Goal: Check status

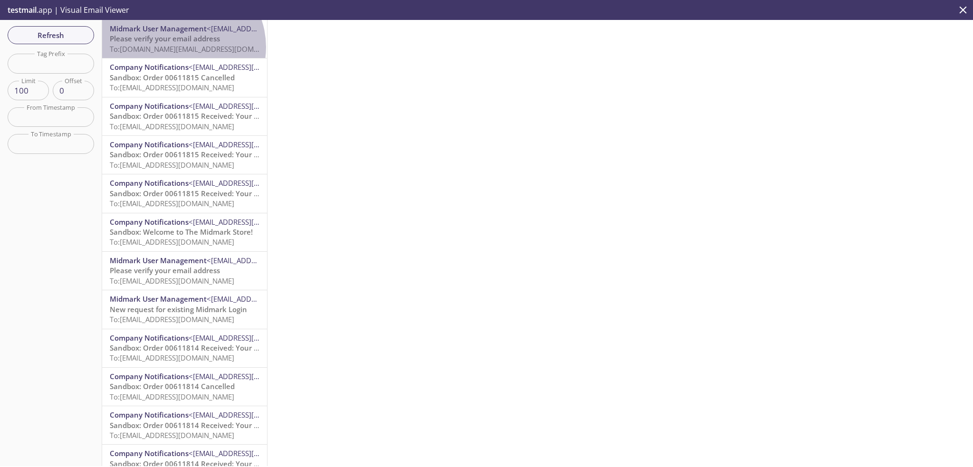
click at [182, 47] on span "To: [DOMAIN_NAME][EMAIL_ADDRESS][DOMAIN_NAME]" at bounding box center [200, 48] width 180 height 9
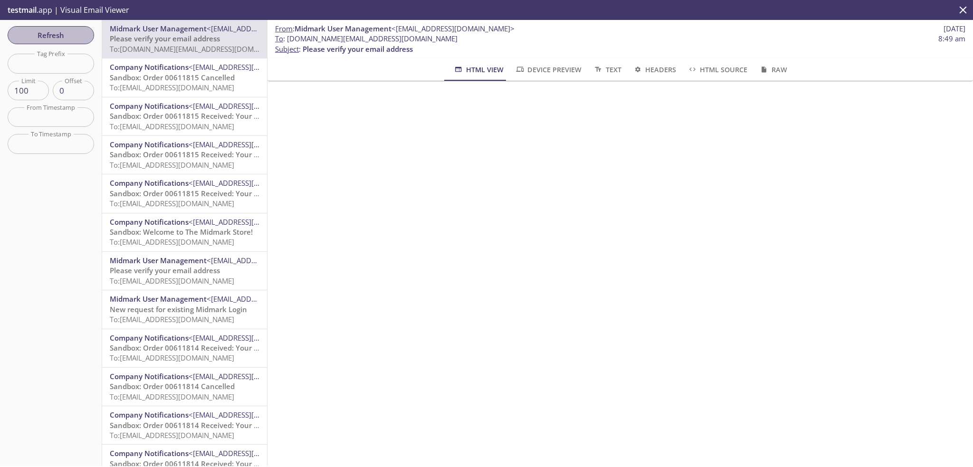
click at [36, 32] on span "Refresh" at bounding box center [50, 35] width 71 height 12
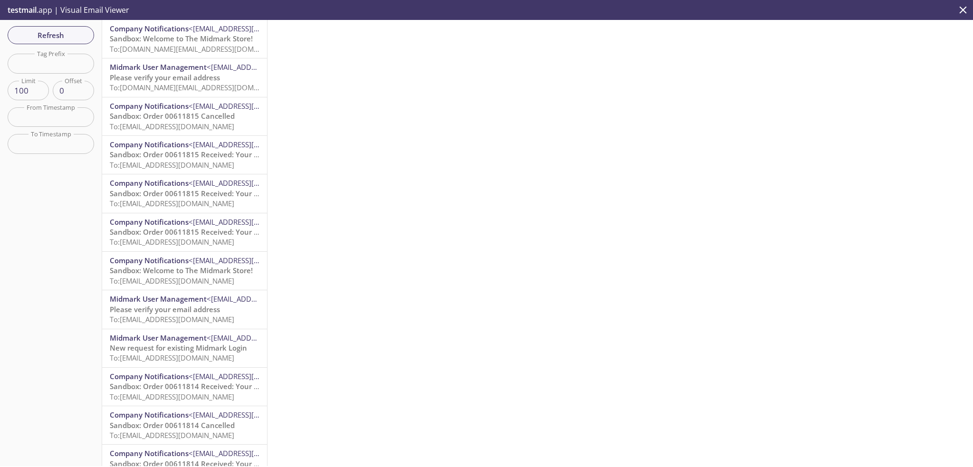
click at [182, 48] on span "To: [DOMAIN_NAME][EMAIL_ADDRESS][DOMAIN_NAME]" at bounding box center [200, 48] width 180 height 9
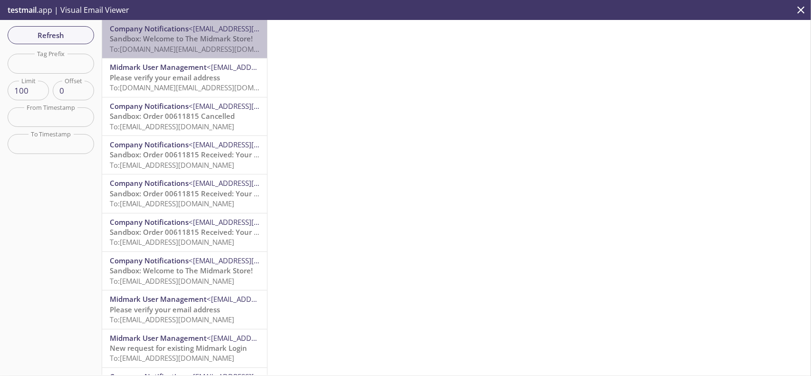
drag, startPoint x: 190, startPoint y: 48, endPoint x: 186, endPoint y: 55, distance: 8.3
click at [188, 53] on span "To: [DOMAIN_NAME][EMAIL_ADDRESS][DOMAIN_NAME]" at bounding box center [200, 48] width 180 height 9
